Goal: Task Accomplishment & Management: Complete application form

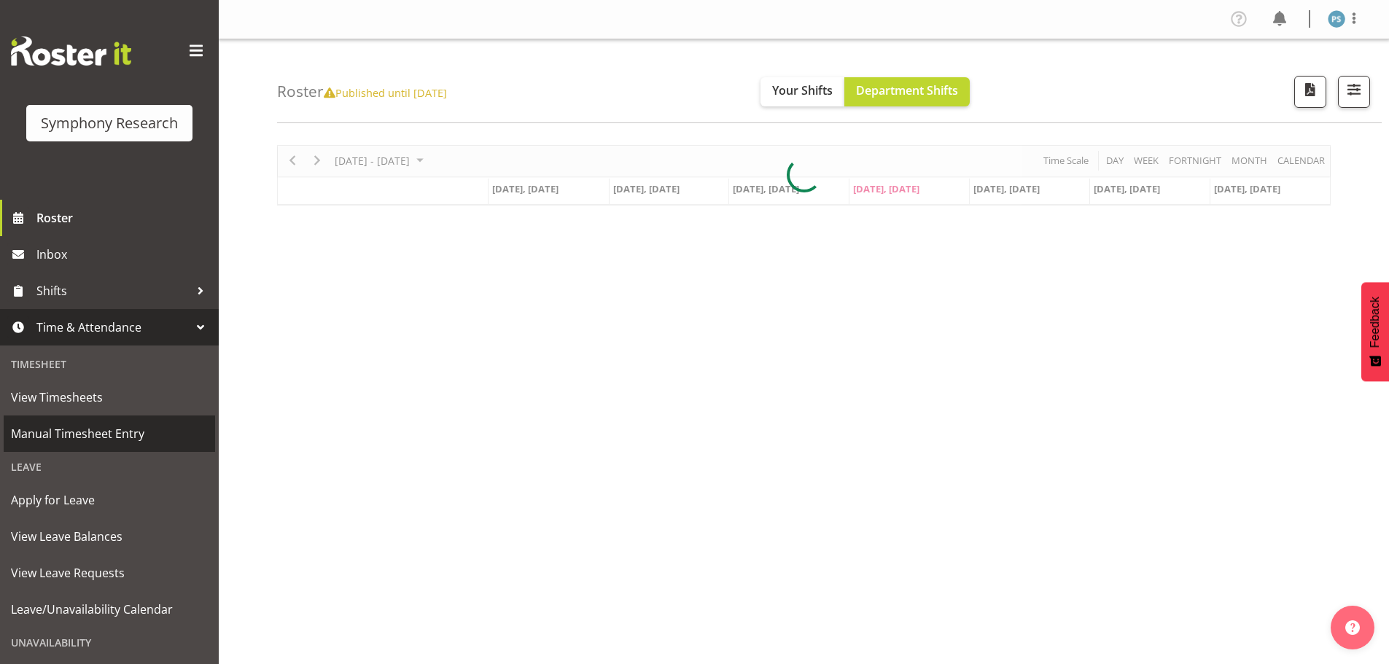
click at [144, 426] on span "Manual Timesheet Entry" at bounding box center [109, 434] width 197 height 22
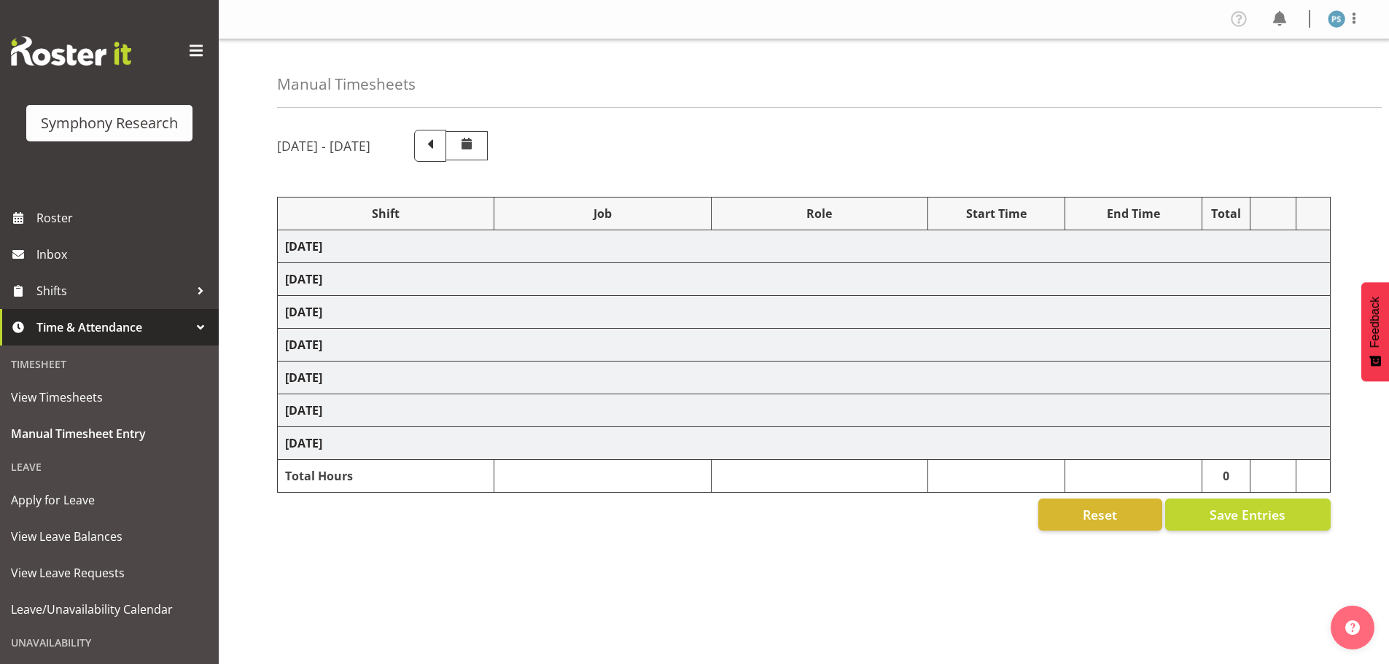
select select "4583"
select select "10732"
select select "4583"
select select "10731"
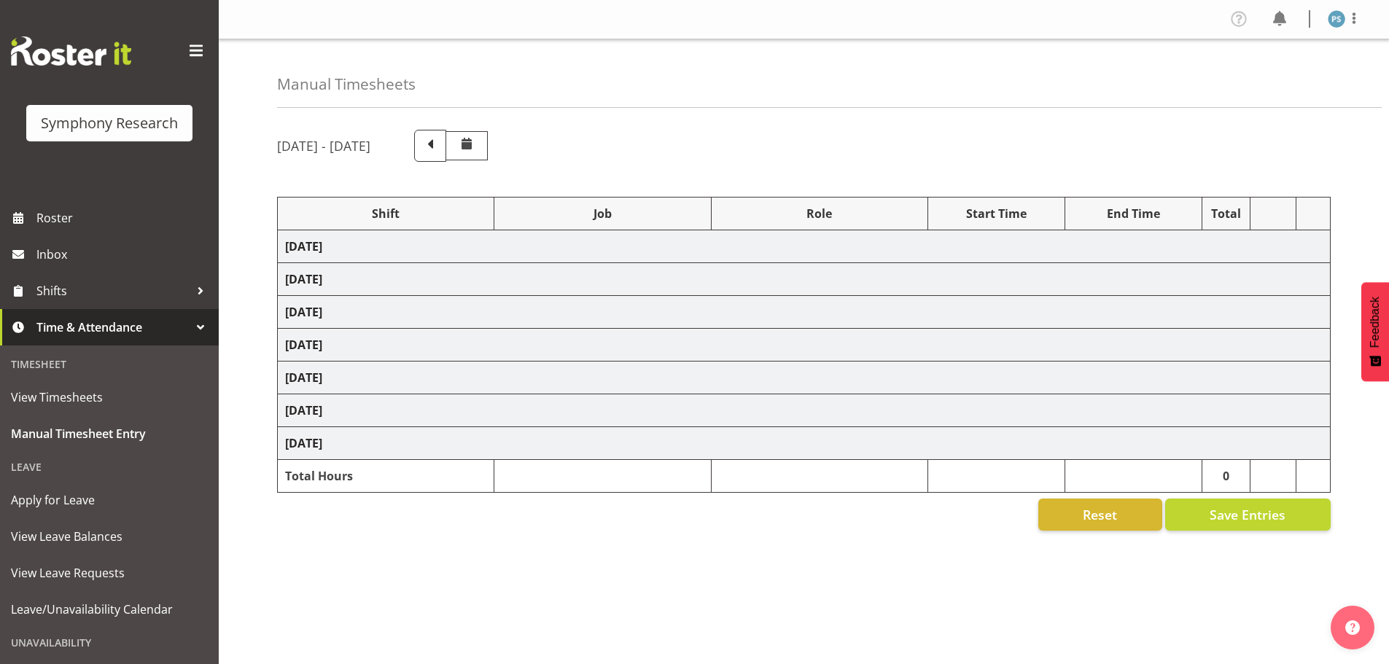
select select "4583"
select select "10730"
select select "4583"
select select "10499"
select select "4583"
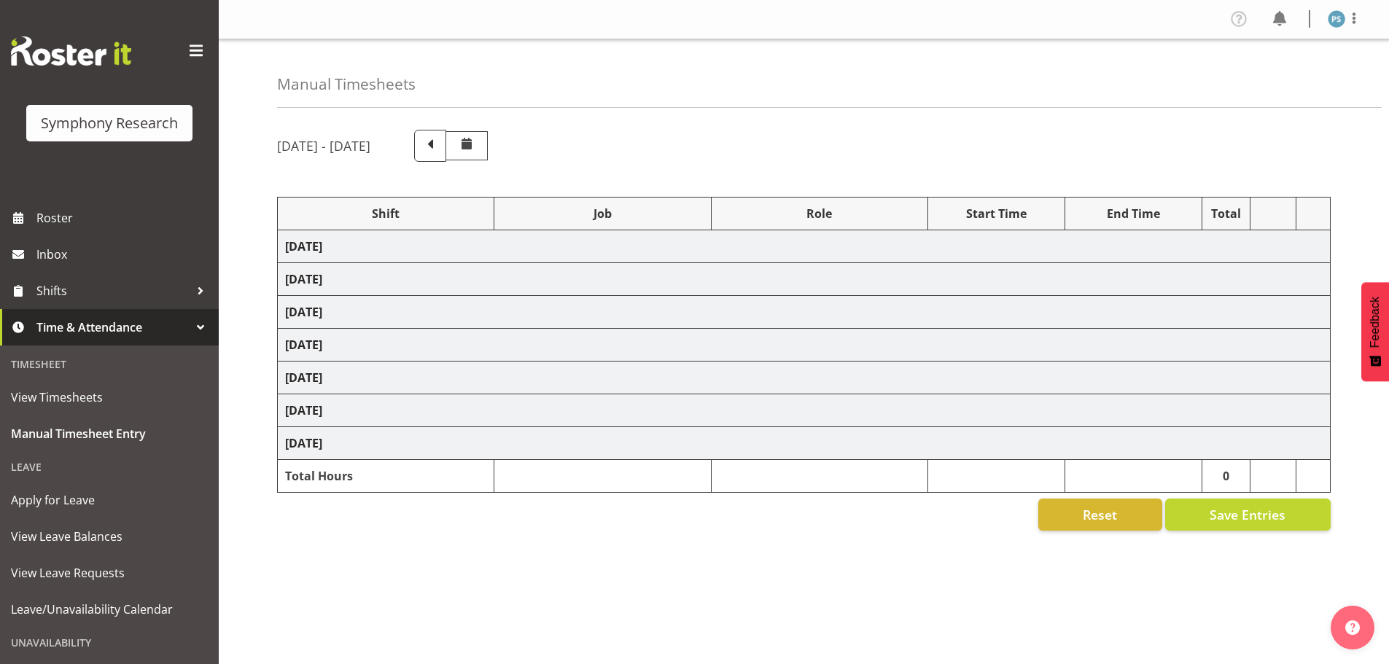
select select "10499"
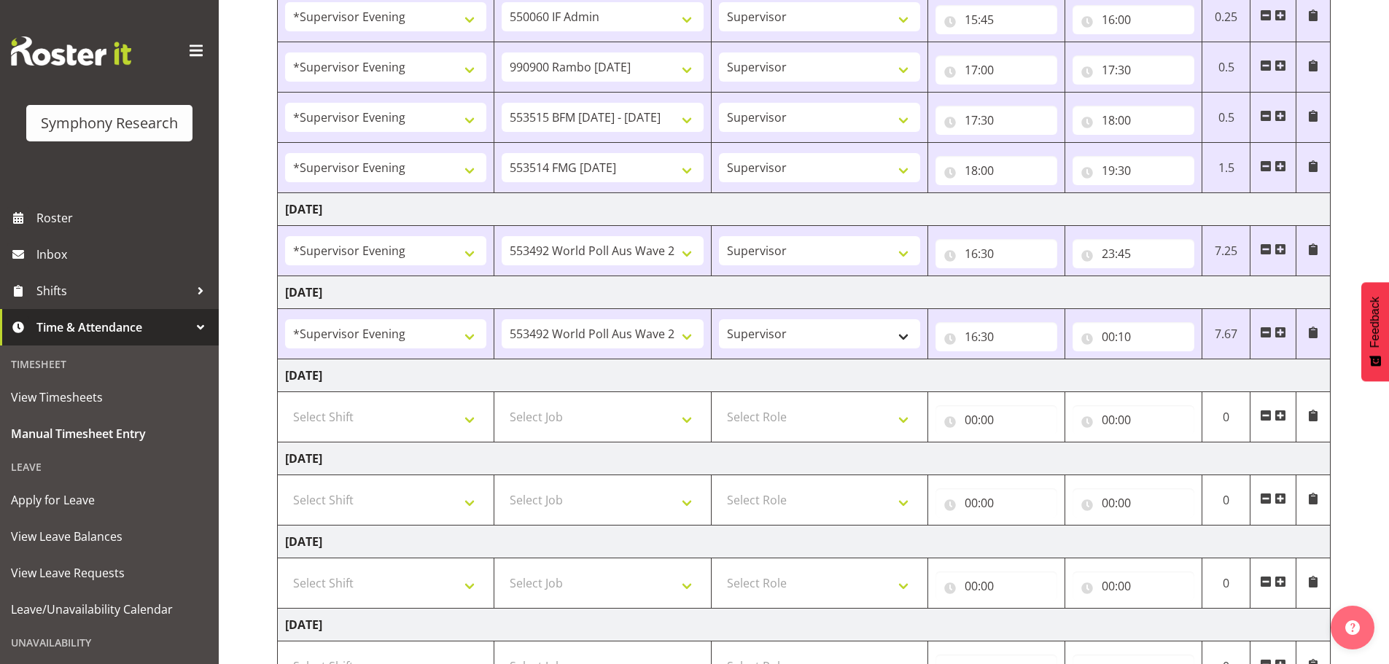
scroll to position [392, 0]
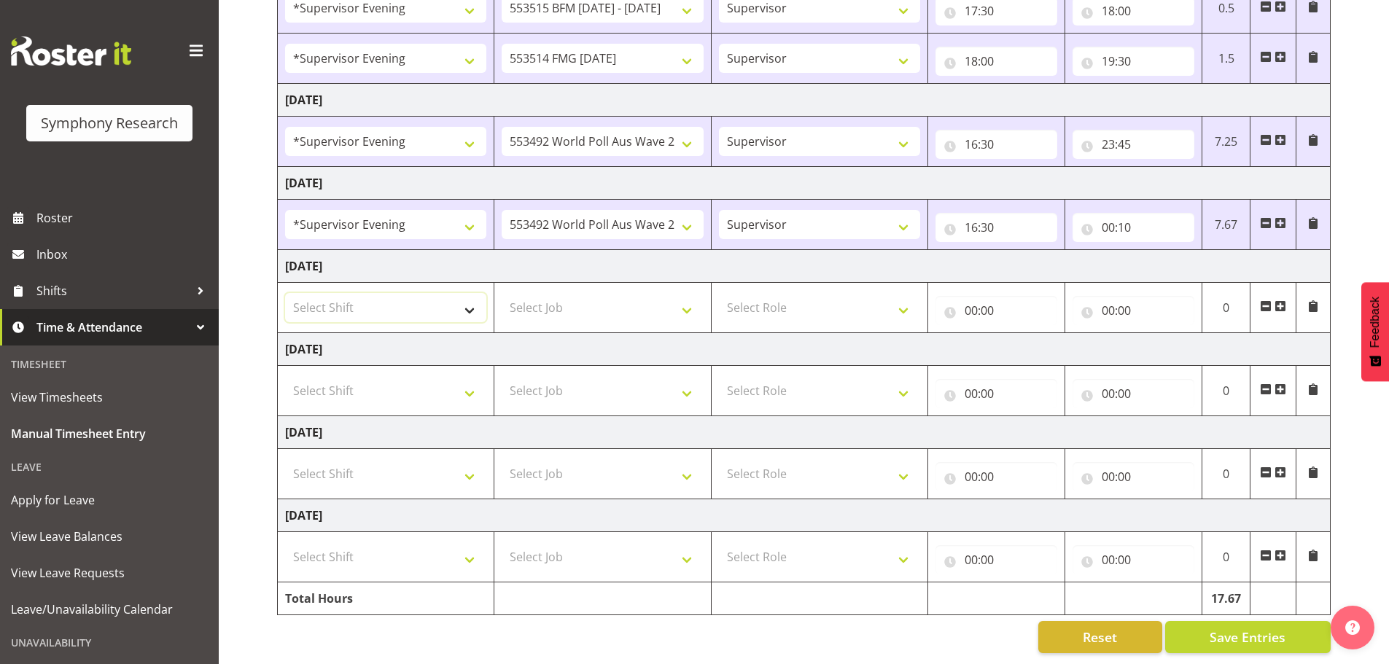
click at [475, 299] on select "Select Shift !!Weekend Residential (Roster IT Shift Label) *Business 9/10am ~ 4…" at bounding box center [385, 307] width 201 height 29
select select "4583"
click at [285, 293] on select "Select Shift !!Weekend Residential (Roster IT Shift Label) *Business 9/10am ~ 4…" at bounding box center [385, 307] width 201 height 29
click at [698, 295] on select "Select Job 550060 IF Admin 553492 World Poll Aus Wave 2 Main 2025 553493 World …" at bounding box center [602, 307] width 201 height 29
select select "715"
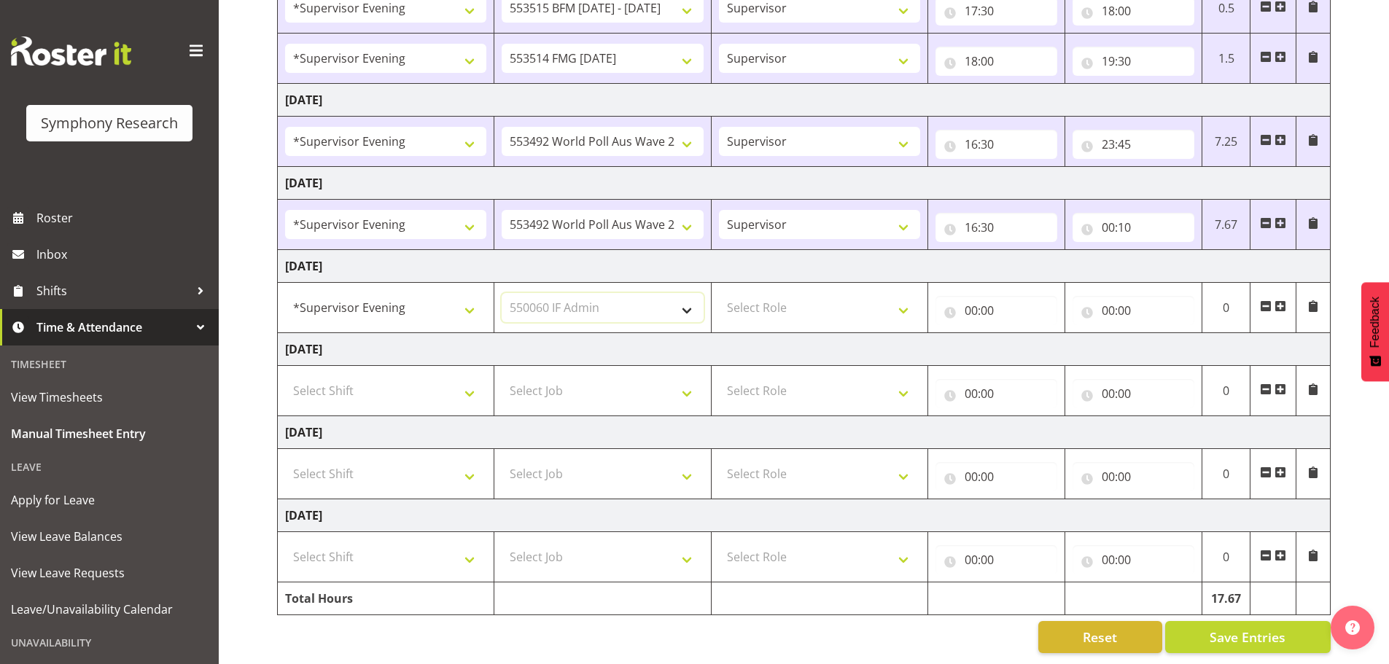
click at [502, 293] on select "Select Job 550060 IF Admin 553492 World Poll Aus Wave 2 Main 2025 553493 World …" at bounding box center [602, 307] width 201 height 29
click at [896, 300] on select "Select Role Supervisor Briefing Interviewing" at bounding box center [819, 307] width 201 height 29
select select "45"
click at [719, 293] on select "Select Role Supervisor Briefing Interviewing" at bounding box center [819, 307] width 201 height 29
click at [972, 301] on input "00:00" at bounding box center [996, 310] width 122 height 29
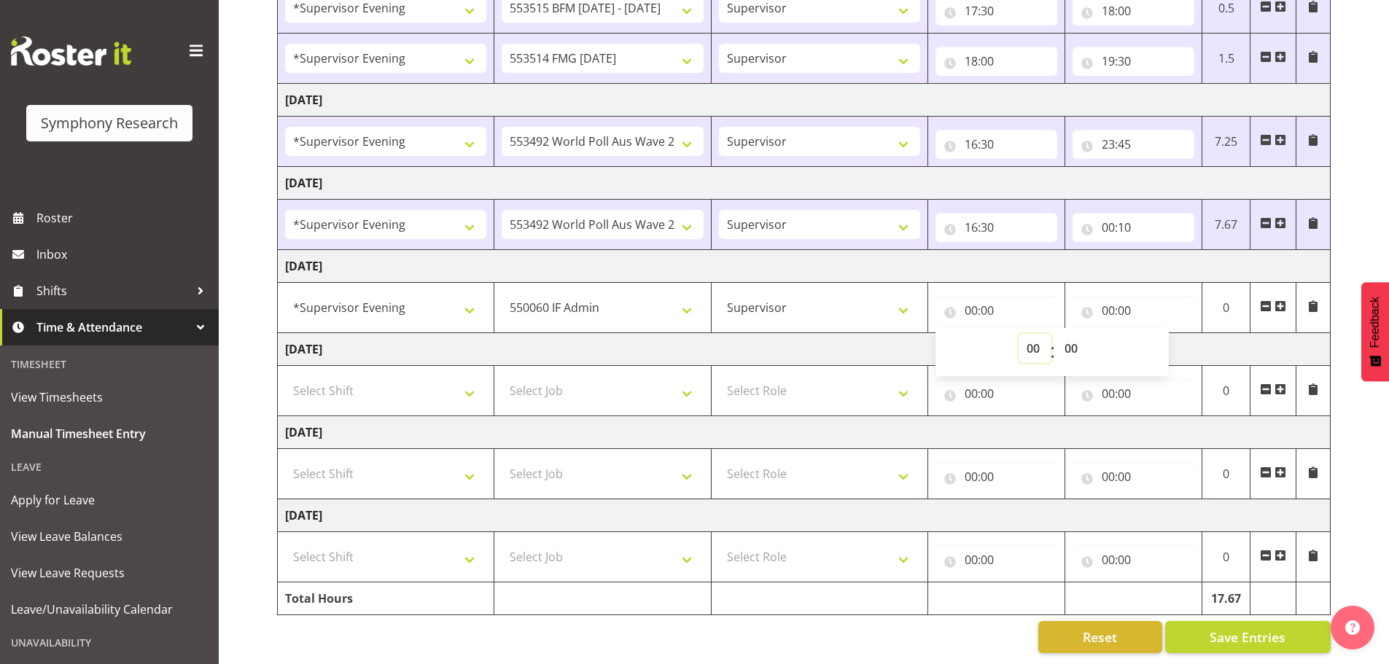
click at [1038, 334] on select "00 01 02 03 04 05 06 07 08 09 10 11 12 13 14 15 16 17 18 19 20 21 22 23" at bounding box center [1035, 348] width 33 height 29
select select "15"
click at [1019, 334] on select "00 01 02 03 04 05 06 07 08 09 10 11 12 13 14 15 16 17 18 19 20 21 22 23" at bounding box center [1035, 348] width 33 height 29
type input "15:00"
click at [1074, 338] on select "00 01 02 03 04 05 06 07 08 09 10 11 12 13 14 15 16 17 18 19 20 21 22 23 24 25 2…" at bounding box center [1072, 348] width 33 height 29
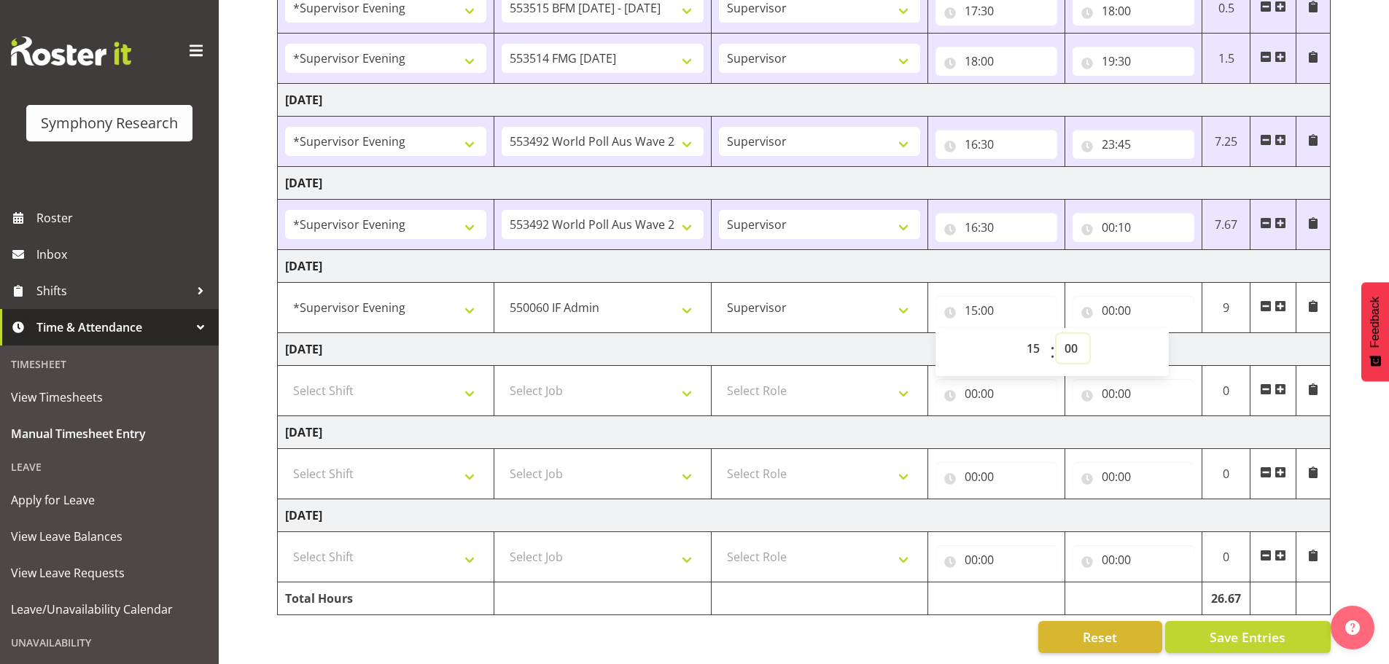
select select "45"
click at [1056, 334] on select "00 01 02 03 04 05 06 07 08 09 10 11 12 13 14 15 16 17 18 19 20 21 22 23 24 25 2…" at bounding box center [1072, 348] width 33 height 29
type input "15:45"
click at [1110, 297] on input "00:00" at bounding box center [1133, 310] width 122 height 29
click at [1165, 338] on select "00 01 02 03 04 05 06 07 08 09 10 11 12 13 14 15 16 17 18 19 20 21 22 23" at bounding box center [1172, 348] width 33 height 29
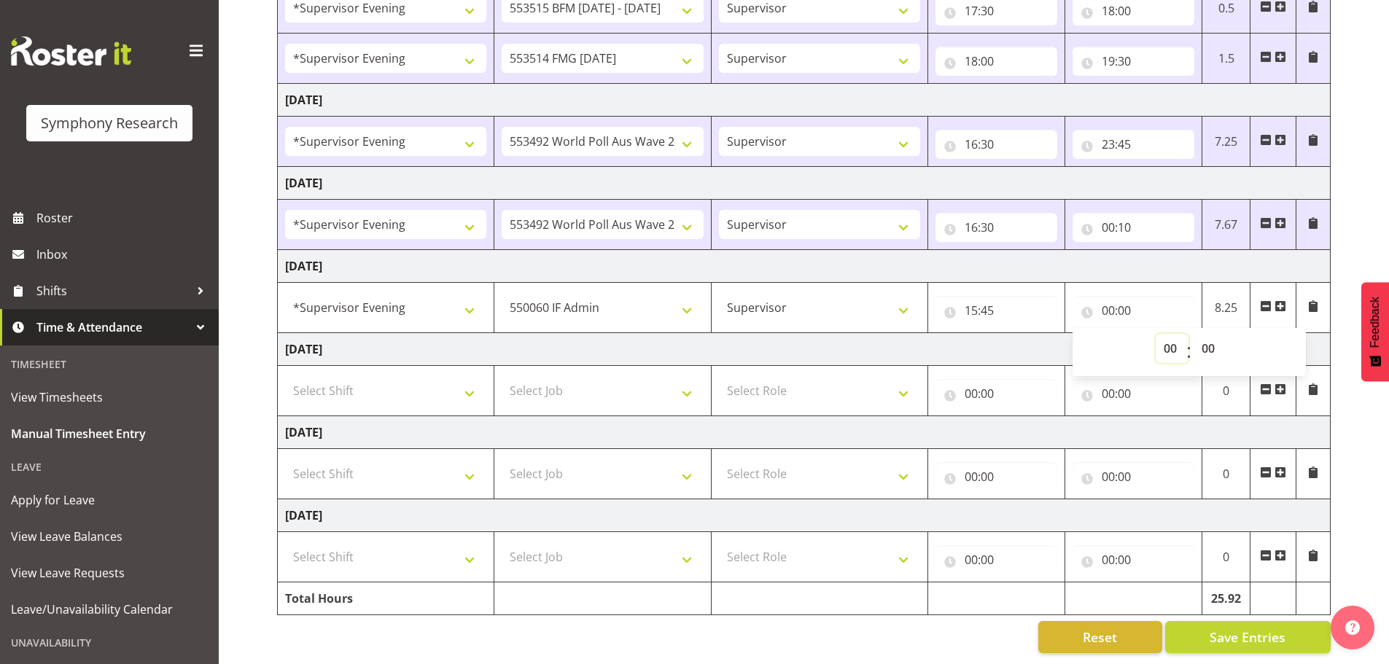
select select "16"
click at [1156, 334] on select "00 01 02 03 04 05 06 07 08 09 10 11 12 13 14 15 16 17 18 19 20 21 22 23" at bounding box center [1172, 348] width 33 height 29
type input "16:00"
click at [1280, 300] on span at bounding box center [1280, 306] width 12 height 12
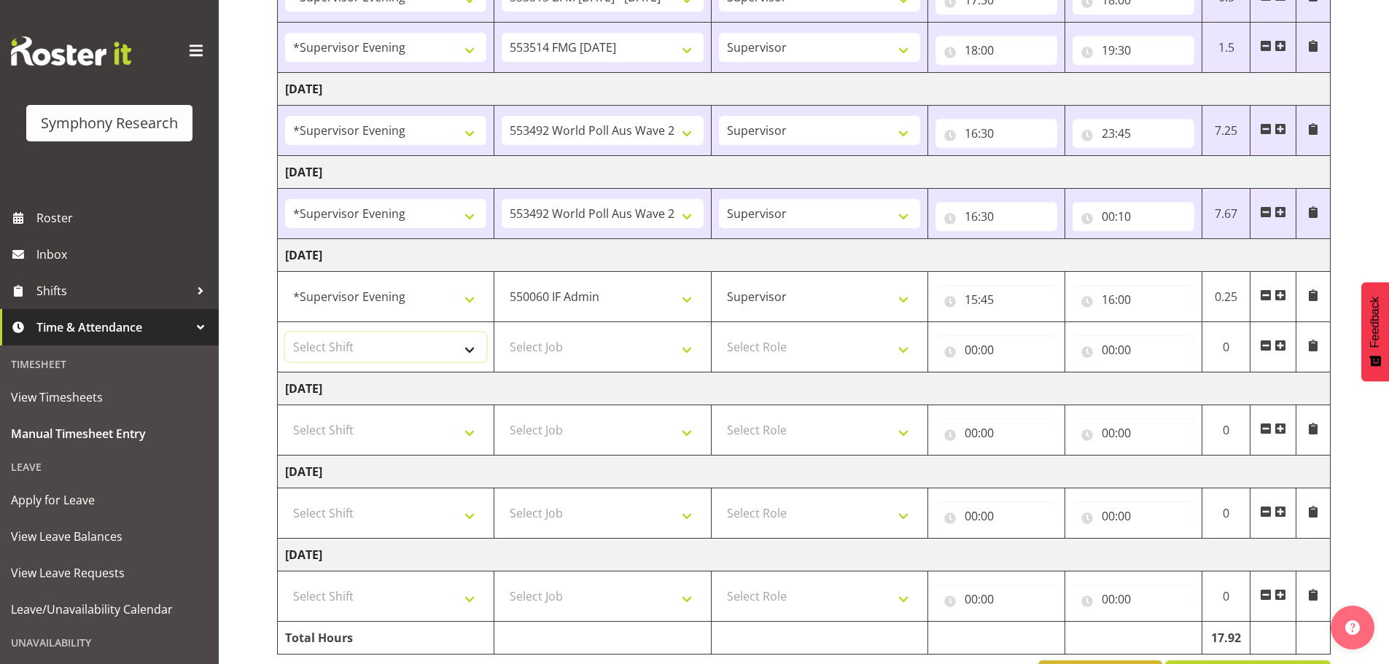
click at [474, 351] on select "Select Shift !!Weekend Residential (Roster IT Shift Label) *Business 9/10am ~ 4…" at bounding box center [385, 346] width 201 height 29
select select "4583"
click at [285, 332] on select "Select Shift !!Weekend Residential (Roster IT Shift Label) *Business 9/10am ~ 4…" at bounding box center [385, 346] width 201 height 29
click at [688, 346] on select "Select Job 550060 IF Admin 553492 World Poll Aus Wave 2 Main 2025 553493 World …" at bounding box center [602, 346] width 201 height 29
select select "10499"
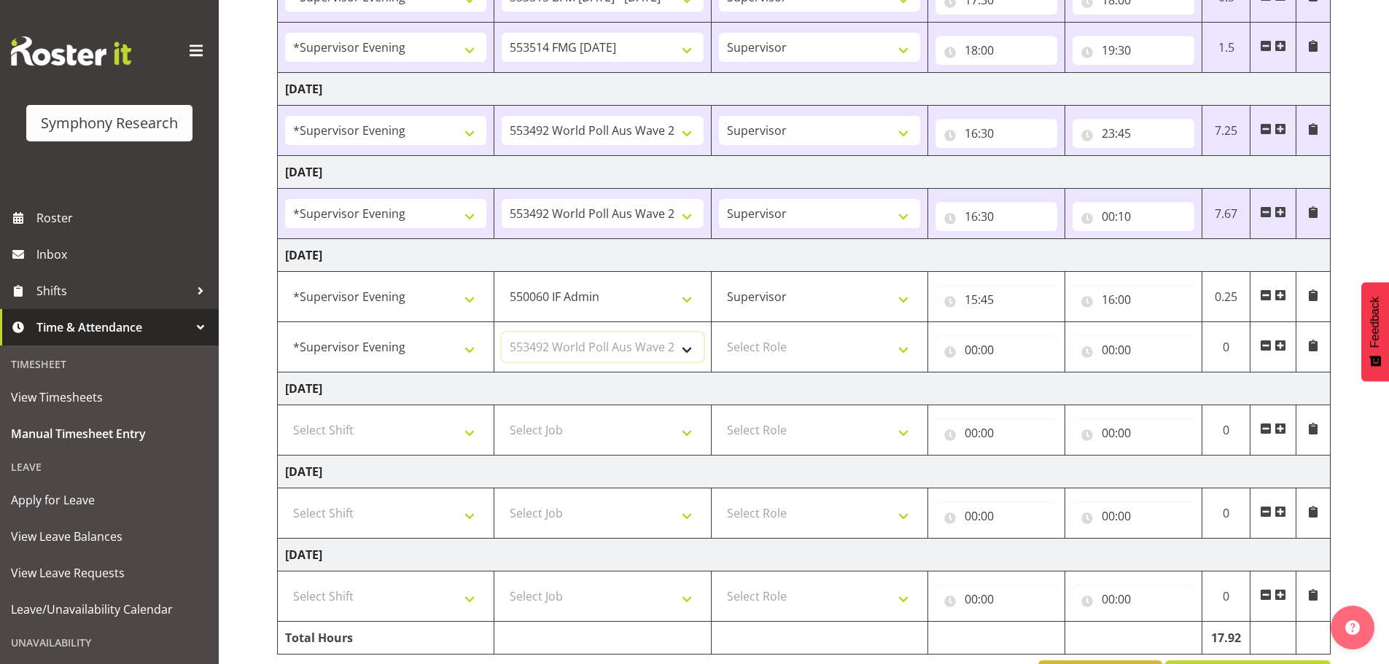
click at [502, 332] on select "Select Job 550060 IF Admin 553492 World Poll Aus Wave 2 Main 2025 553493 World …" at bounding box center [602, 346] width 201 height 29
click at [910, 346] on select "Select Role Supervisor Briefing Interviewing" at bounding box center [819, 346] width 201 height 29
select select "45"
click at [719, 332] on select "Select Role Supervisor Briefing Interviewing" at bounding box center [819, 346] width 201 height 29
click at [974, 347] on input "00:00" at bounding box center [996, 349] width 122 height 29
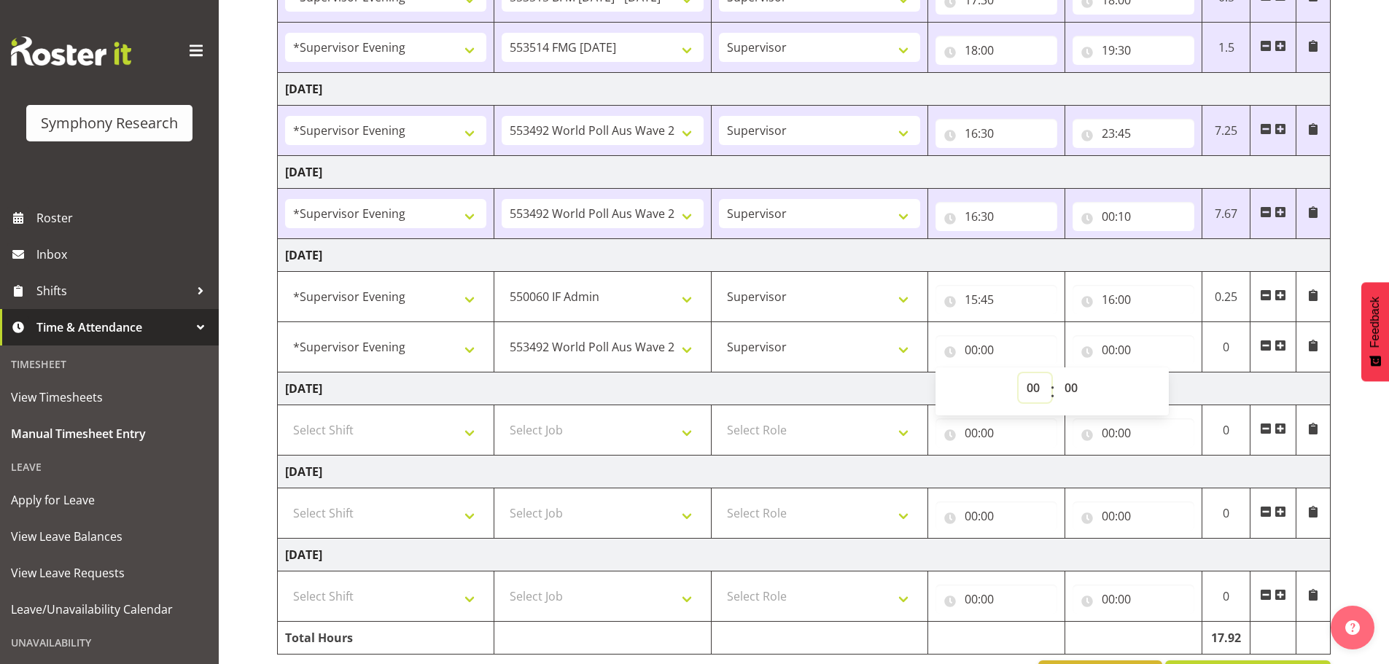
click at [1039, 389] on select "00 01 02 03 04 05 06 07 08 09 10 11 12 13 14 15 16 17 18 19 20 21 22 23" at bounding box center [1035, 387] width 33 height 29
select select "17"
click at [1019, 373] on select "00 01 02 03 04 05 06 07 08 09 10 11 12 13 14 15 16 17 18 19 20 21 22 23" at bounding box center [1035, 387] width 33 height 29
type input "17:00"
click at [1105, 352] on input "00:00" at bounding box center [1133, 349] width 122 height 29
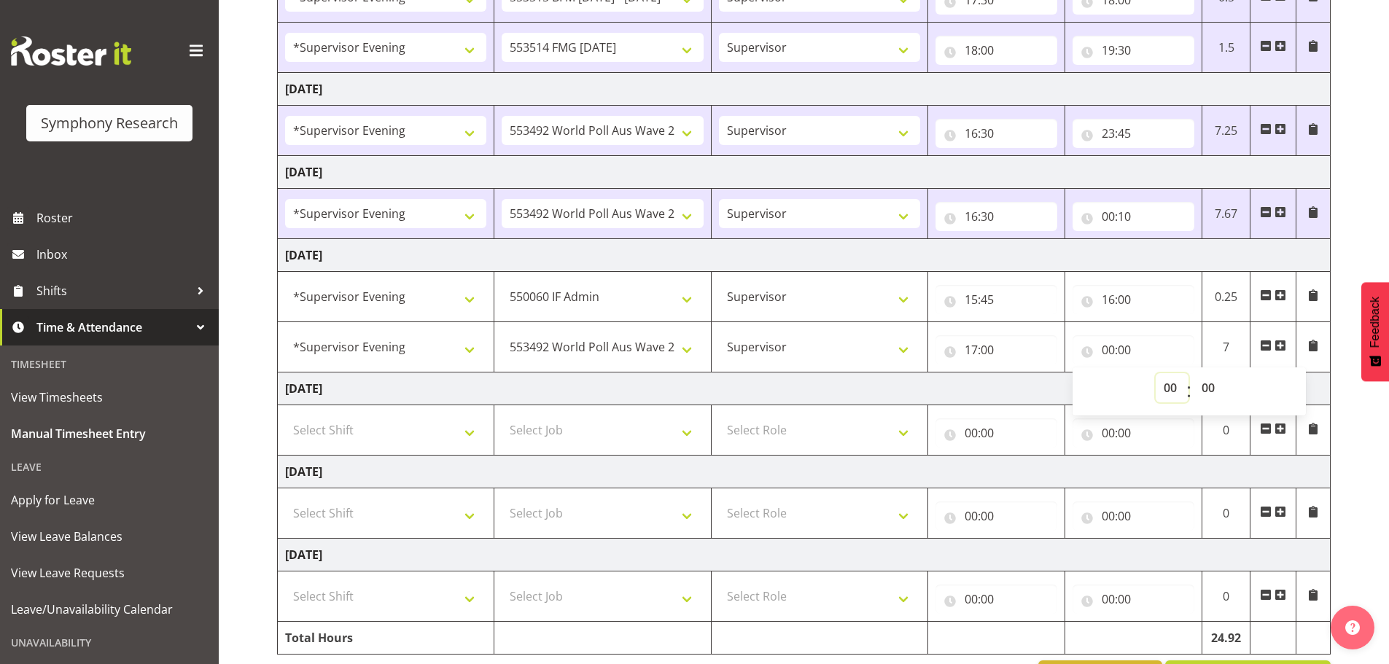
click at [1161, 389] on select "00 01 02 03 04 05 06 07 08 09 10 11 12 13 14 15 16 17 18 19 20 21 22 23" at bounding box center [1172, 387] width 33 height 29
select select "23"
click at [1156, 373] on select "00 01 02 03 04 05 06 07 08 09 10 11 12 13 14 15 16 17 18 19 20 21 22 23" at bounding box center [1172, 387] width 33 height 29
type input "23:00"
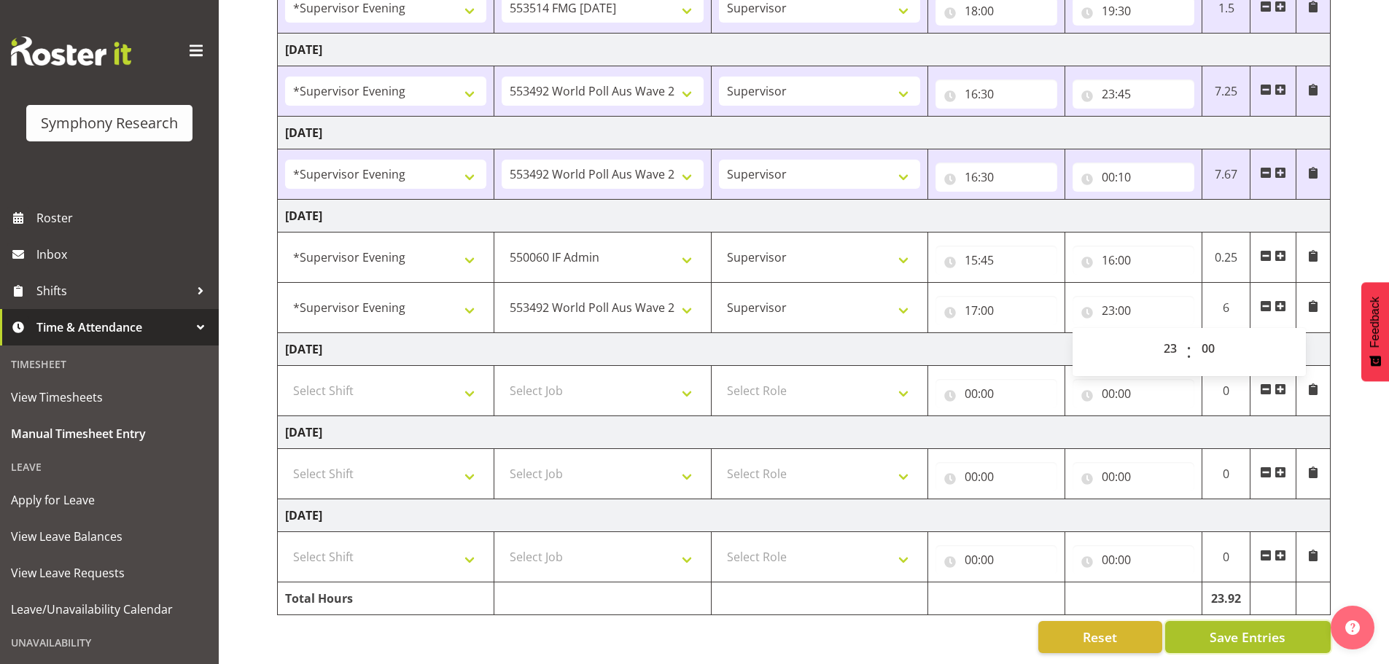
click at [1263, 628] on span "Save Entries" at bounding box center [1248, 637] width 76 height 19
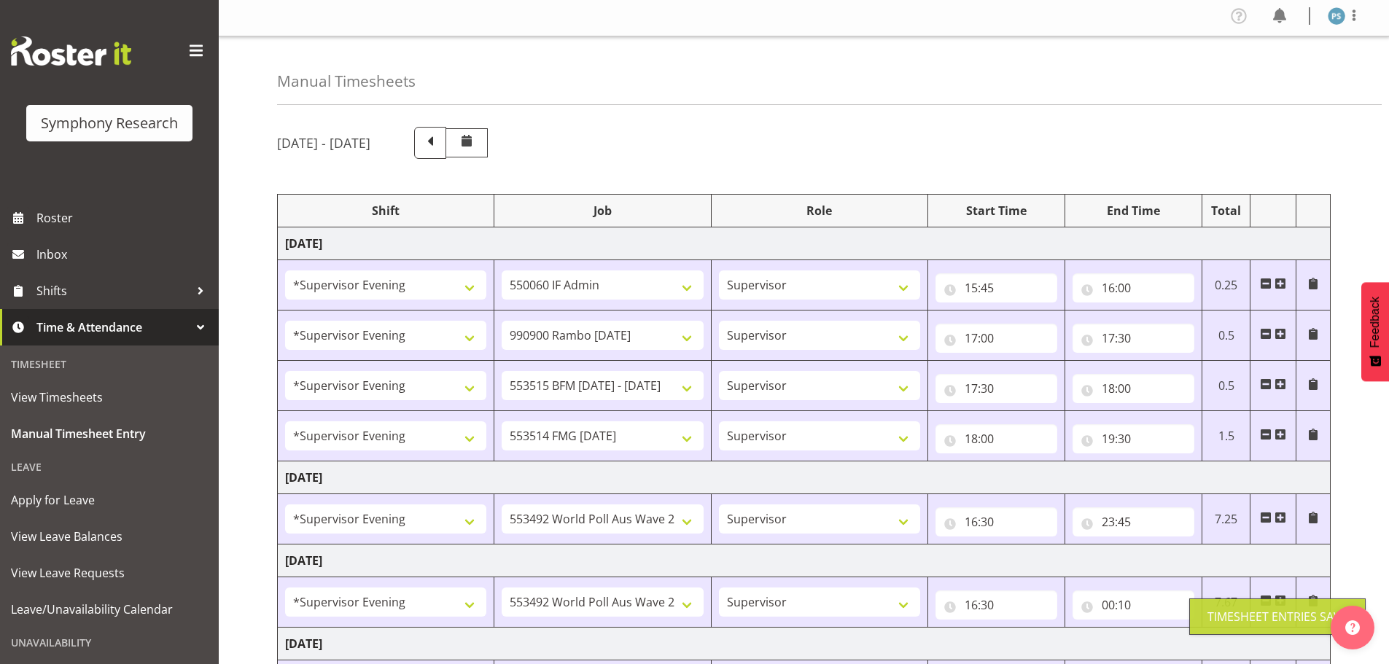
scroll to position [0, 0]
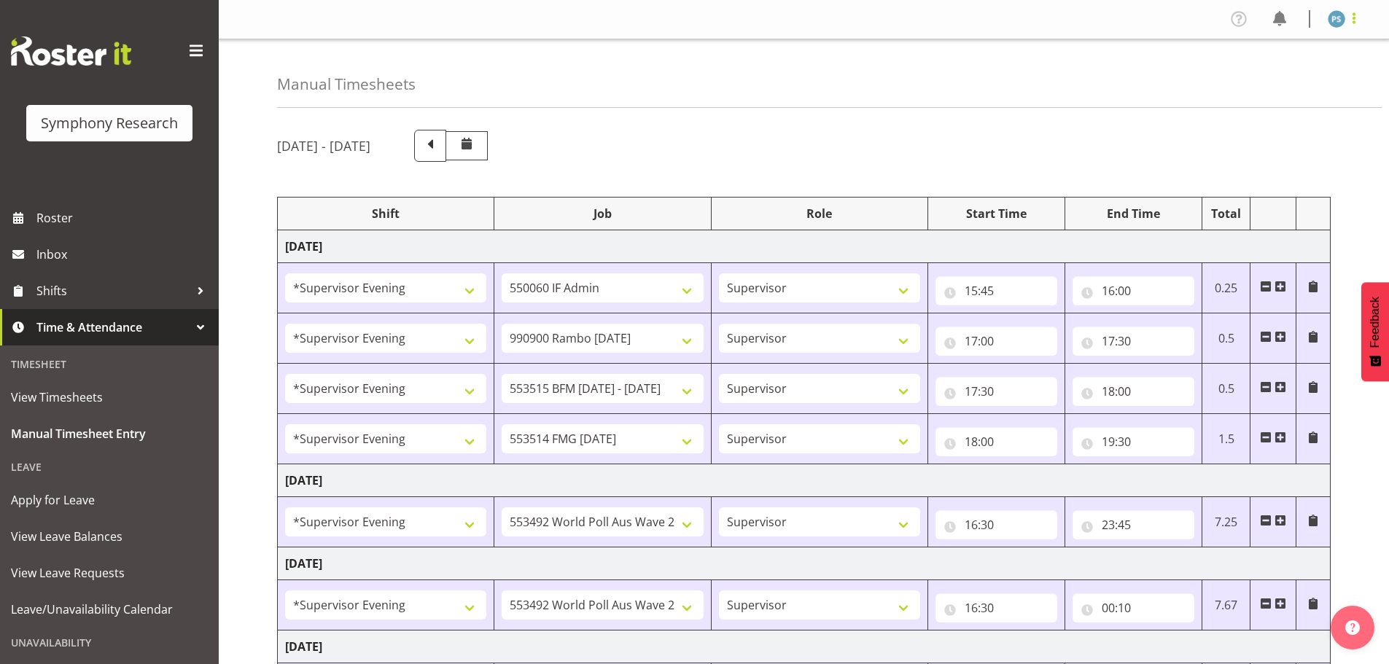
click at [1352, 24] on span at bounding box center [1353, 17] width 17 height 17
click at [1269, 74] on link "Log Out" at bounding box center [1293, 76] width 140 height 26
